Goal: Task Accomplishment & Management: Complete application form

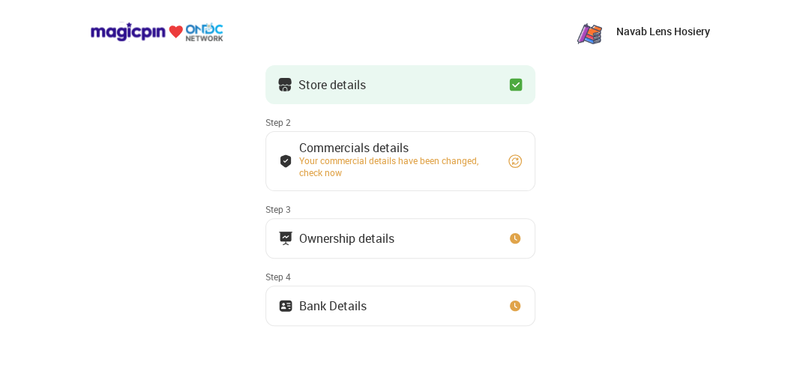
scroll to position [93, 0]
click at [386, 80] on button "Store details" at bounding box center [401, 84] width 270 height 39
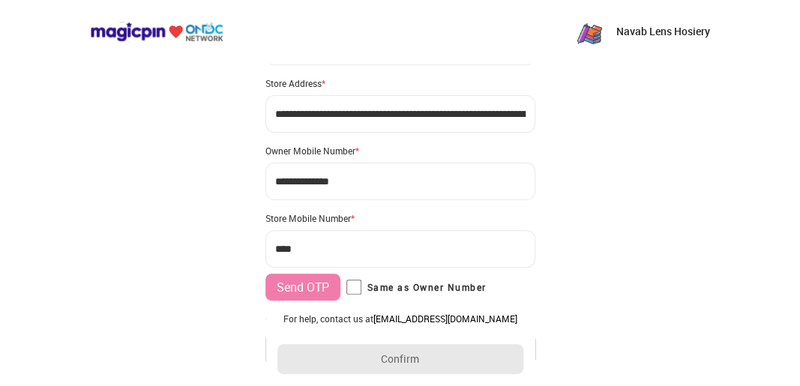
type input "**********"
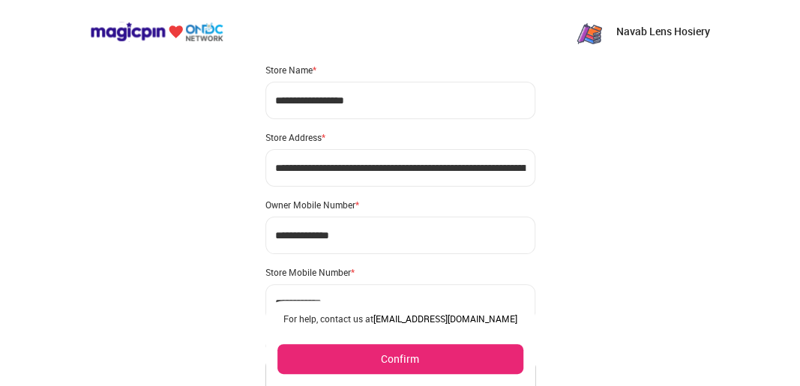
scroll to position [0, 0]
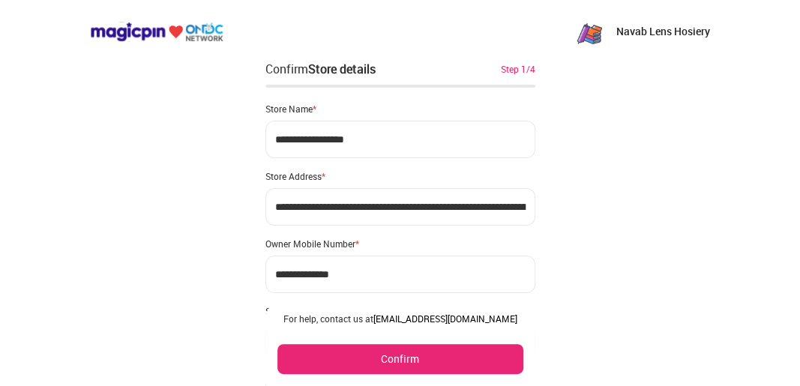
click at [347, 368] on button "Confirm" at bounding box center [401, 359] width 246 height 30
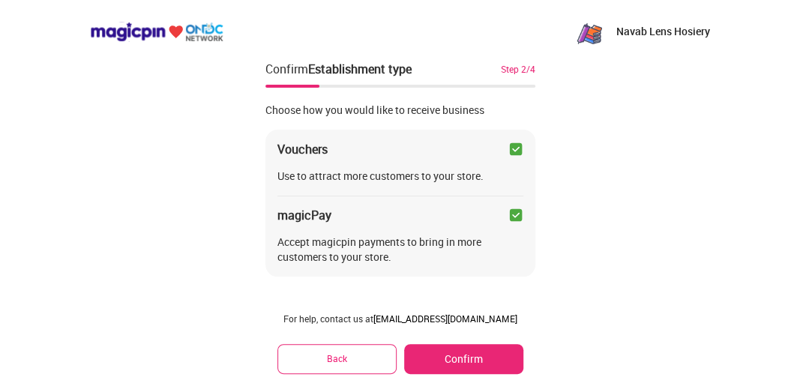
click at [435, 350] on button "Confirm" at bounding box center [463, 359] width 119 height 30
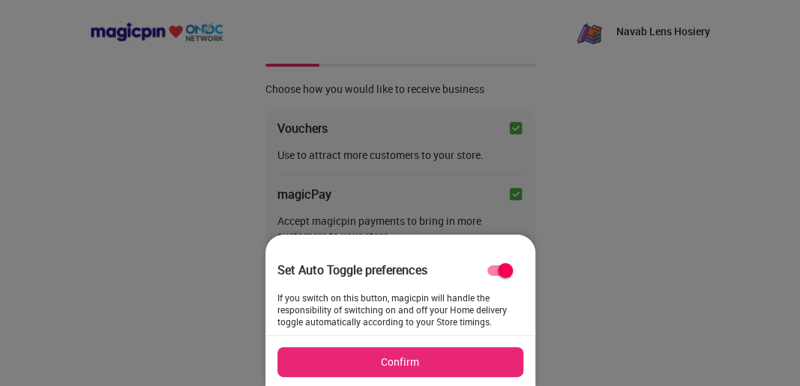
scroll to position [22, 0]
click at [362, 359] on button "Confirm" at bounding box center [401, 362] width 246 height 30
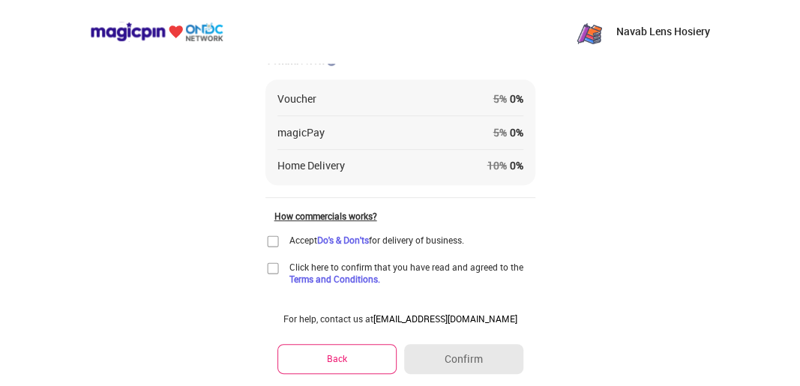
scroll to position [267, 0]
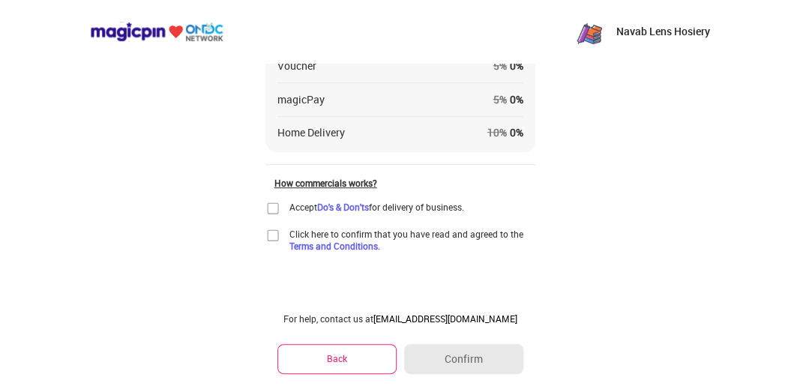
click at [270, 204] on img at bounding box center [273, 208] width 15 height 15
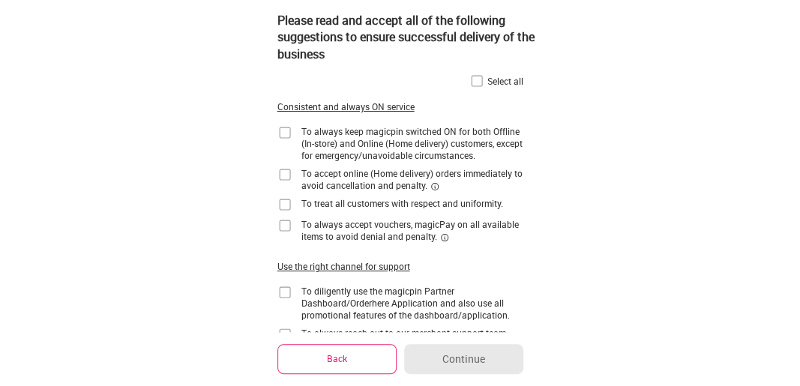
scroll to position [0, 0]
click at [471, 81] on img at bounding box center [477, 81] width 15 height 15
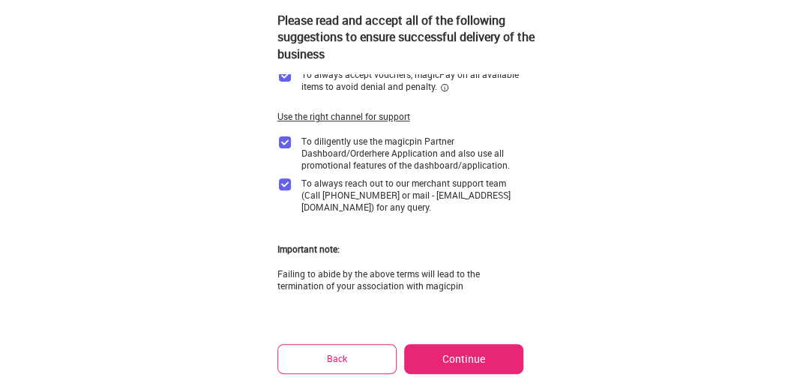
scroll to position [216, 0]
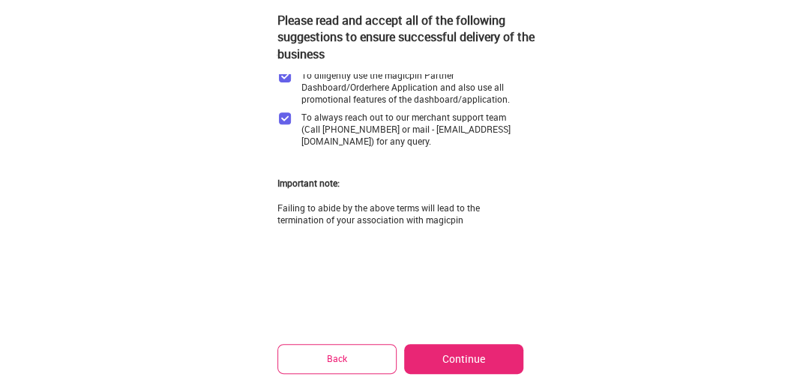
click at [443, 347] on button "Continue" at bounding box center [463, 359] width 119 height 30
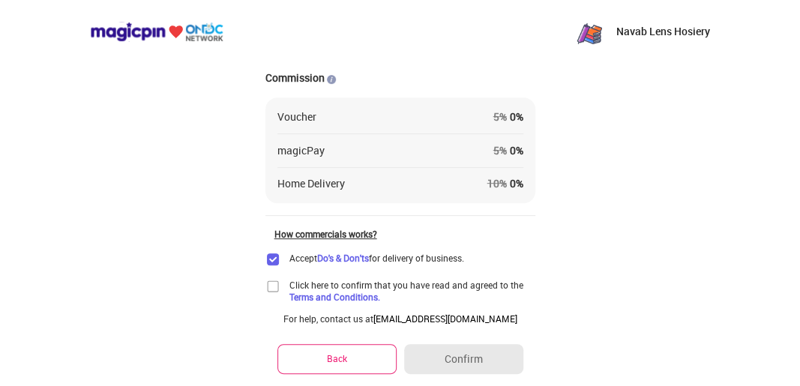
click at [272, 290] on img at bounding box center [273, 286] width 15 height 15
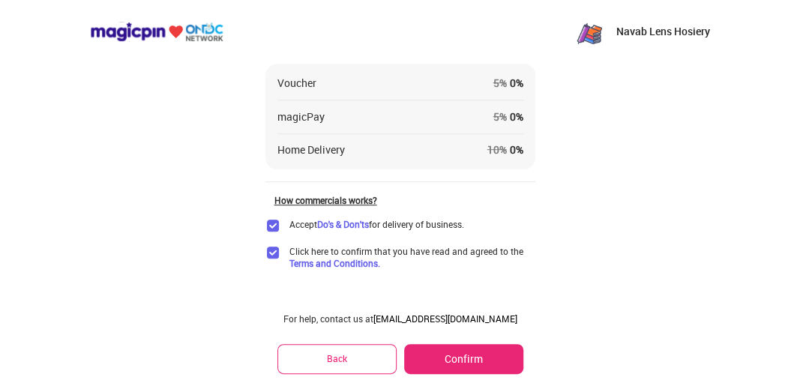
scroll to position [267, 0]
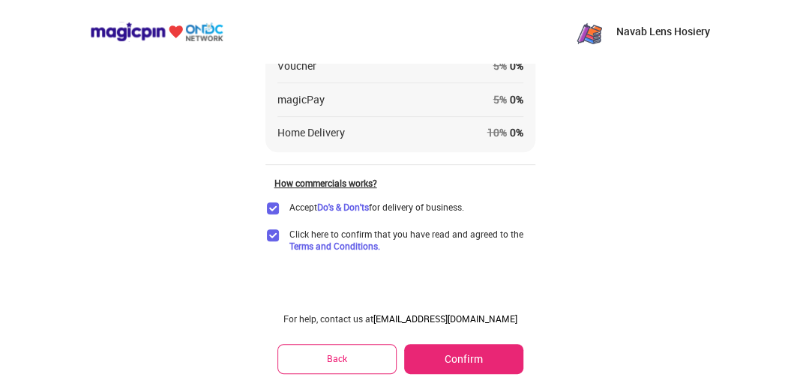
click at [438, 354] on button "Confirm" at bounding box center [463, 359] width 119 height 30
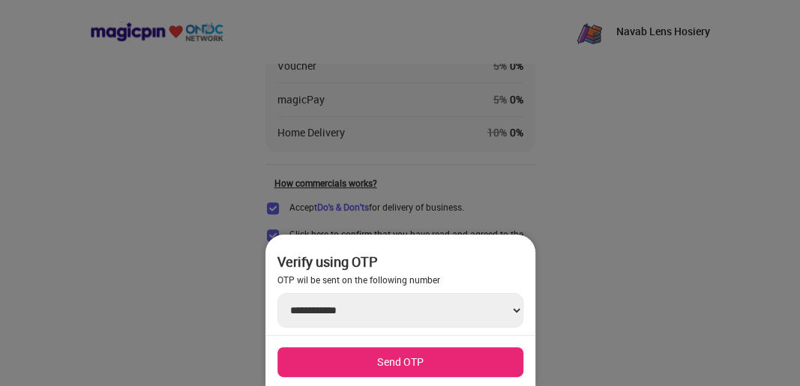
click at [365, 314] on select "**********" at bounding box center [401, 310] width 246 height 35
drag, startPoint x: 324, startPoint y: 362, endPoint x: 189, endPoint y: 348, distance: 135.8
click at [189, 348] on div at bounding box center [400, 193] width 800 height 386
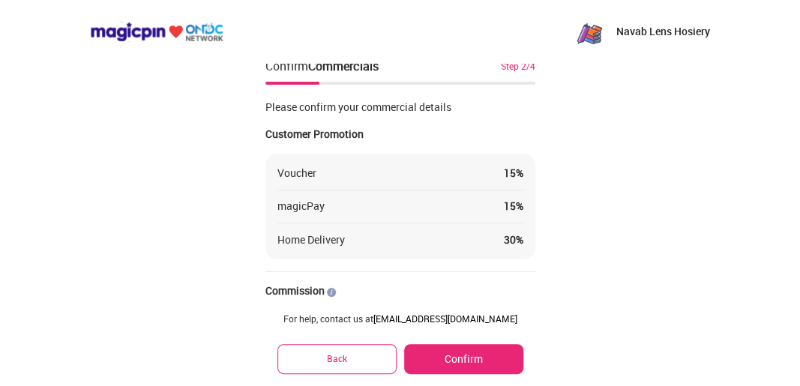
scroll to position [0, 0]
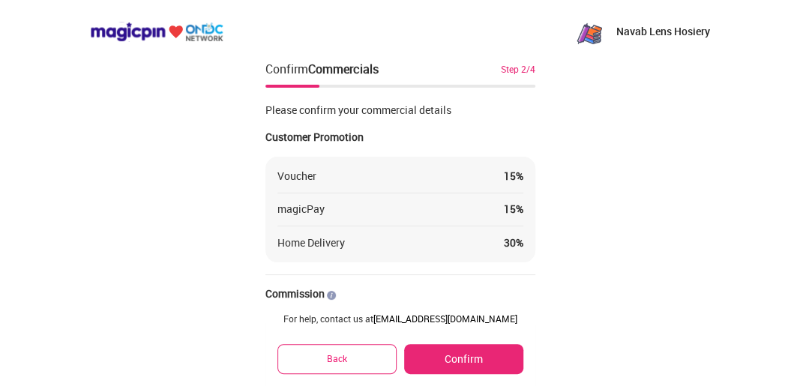
drag, startPoint x: 261, startPoint y: 187, endPoint x: 311, endPoint y: 245, distance: 76.6
click at [272, 194] on div "Navab Lens Hosiery Confirm Commercials Step 2/4 Please confirm your commercial …" at bounding box center [400, 327] width 800 height 654
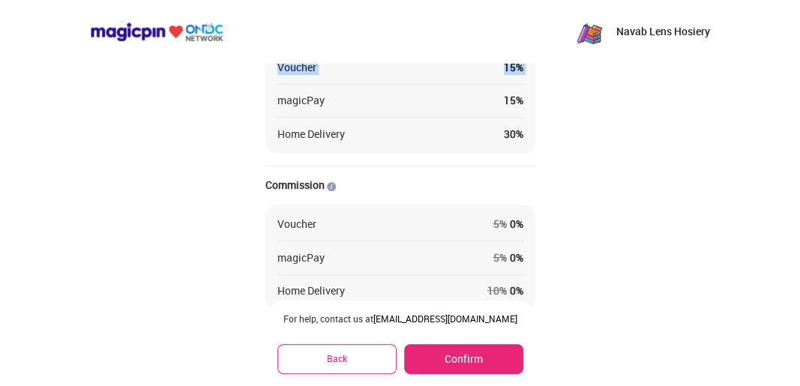
scroll to position [104, 0]
